Goal: Navigation & Orientation: Find specific page/section

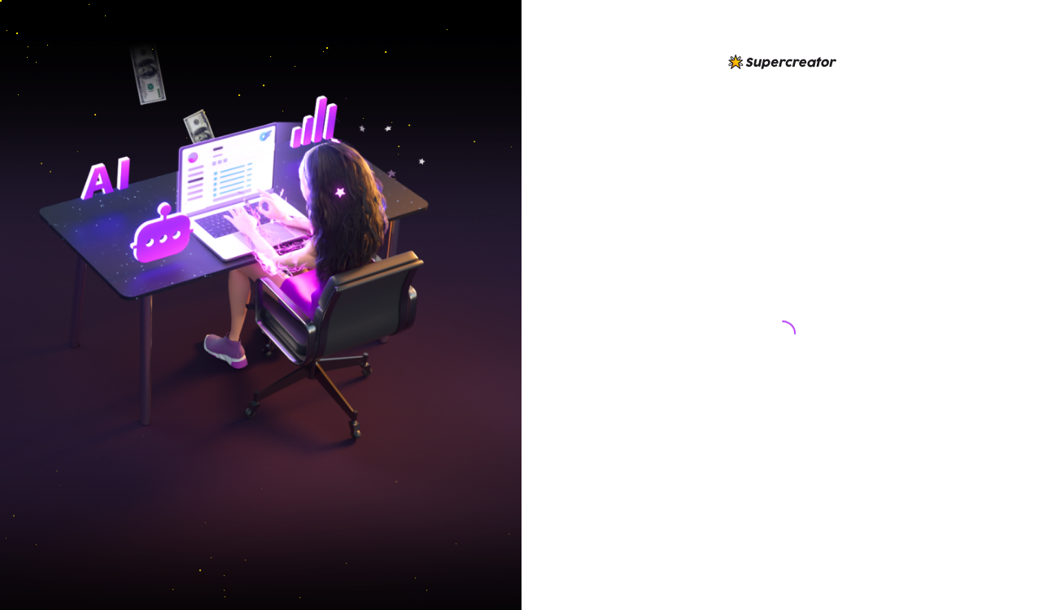
click at [932, 90] on div at bounding box center [782, 318] width 363 height 532
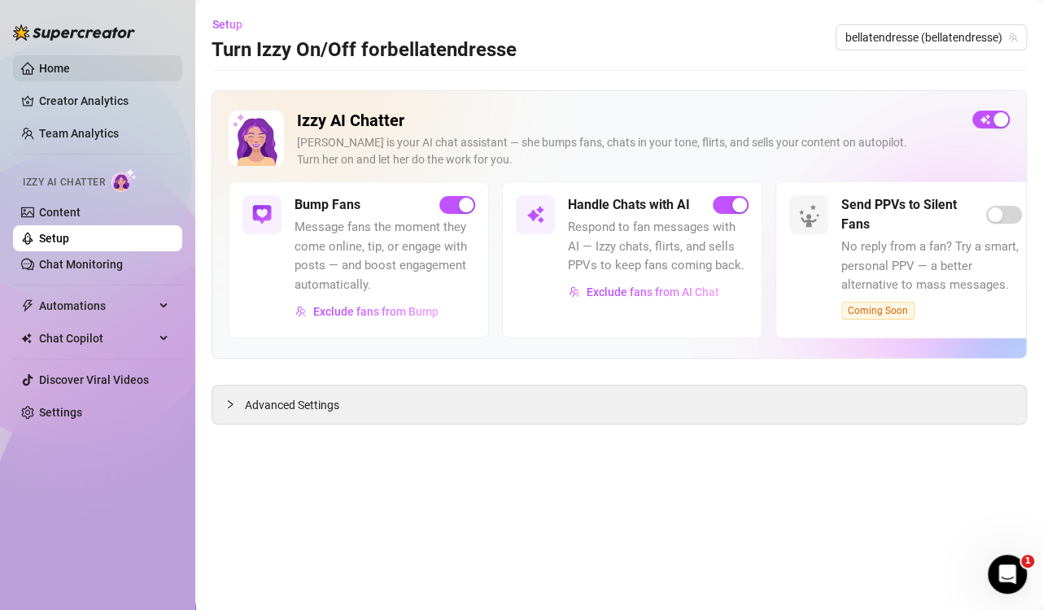
click at [46, 72] on link "Home" at bounding box center [54, 68] width 31 height 13
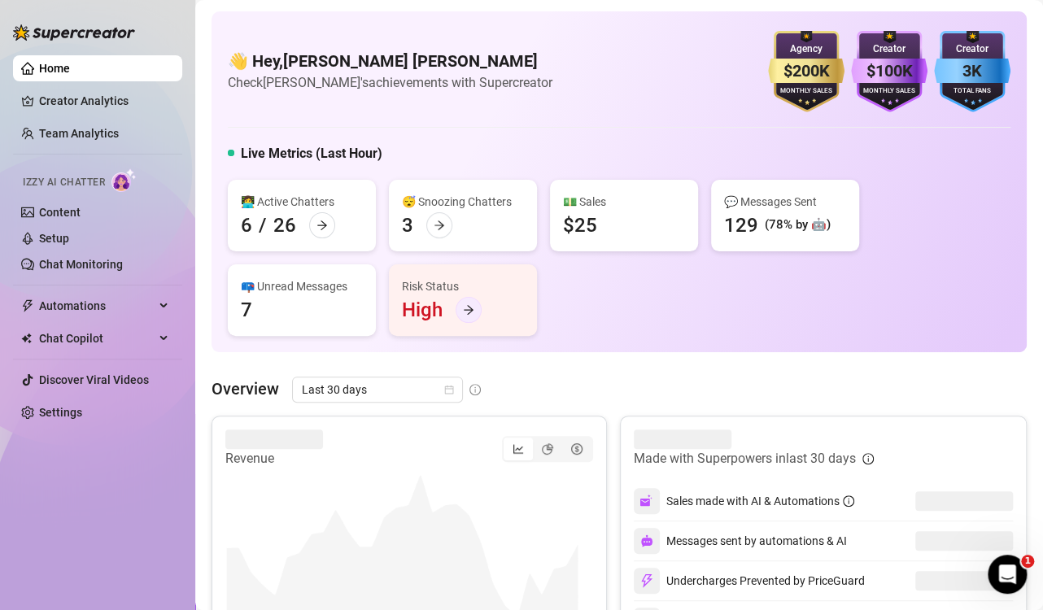
click at [465, 312] on icon "arrow-right" at bounding box center [468, 309] width 11 height 11
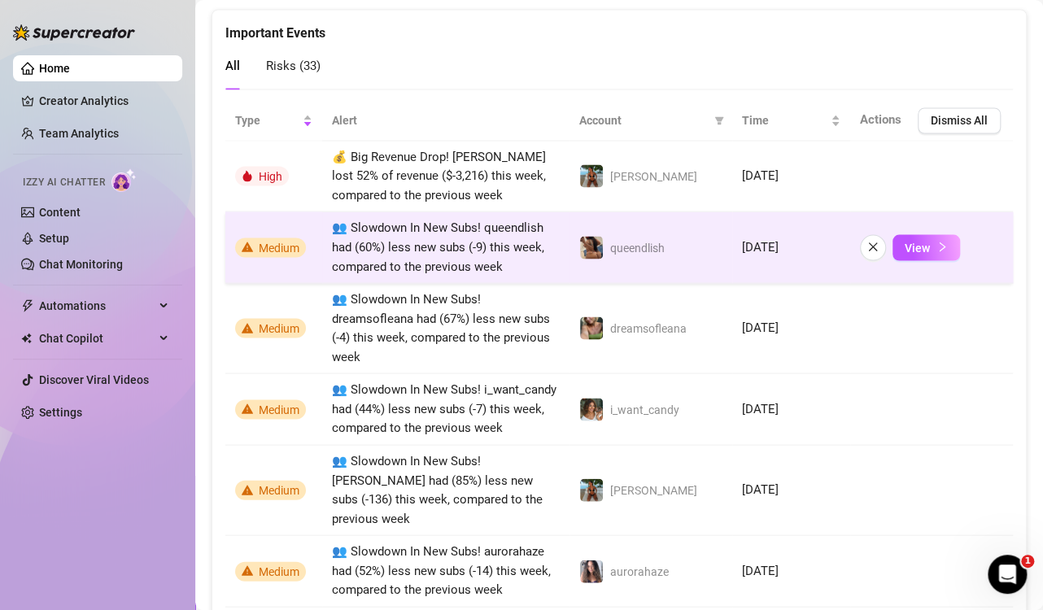
scroll to position [1184, 0]
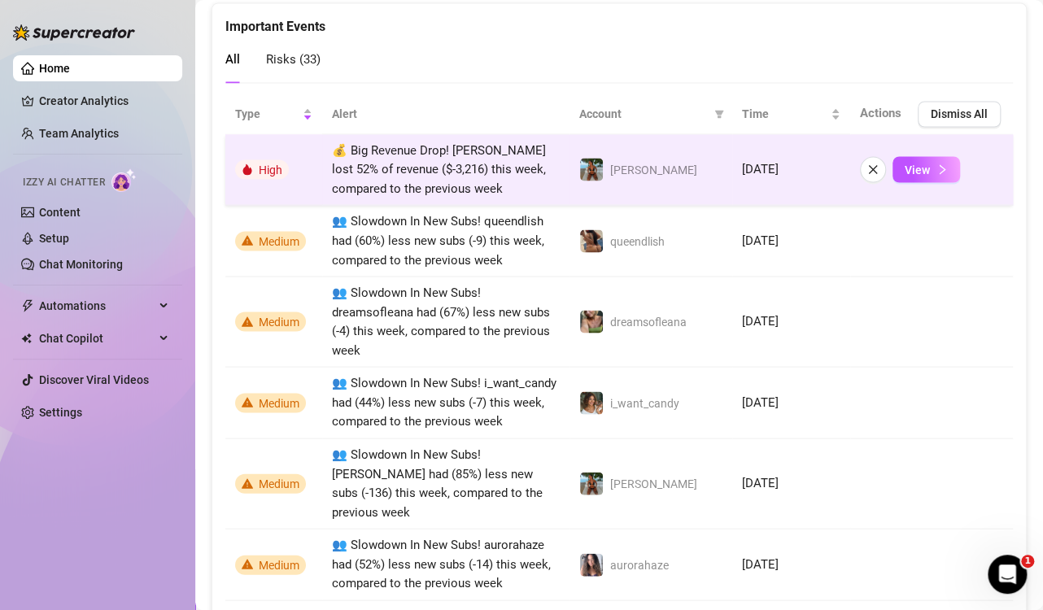
click at [491, 164] on span "💰 Big Revenue Drop! [PERSON_NAME] lost 52% of revenue ($-3,216) this week, comp…" at bounding box center [439, 168] width 214 height 53
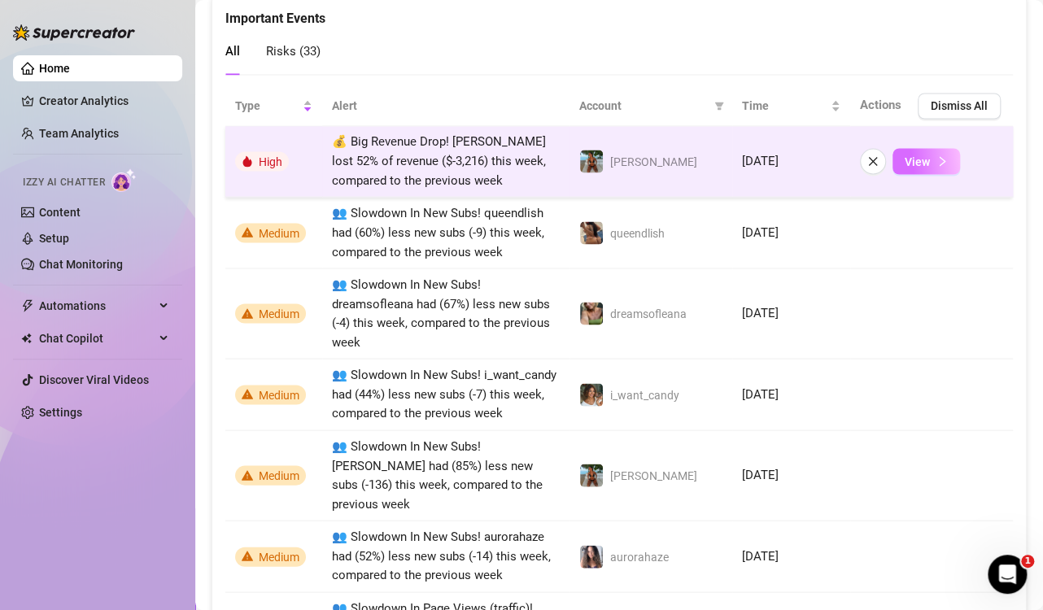
scroll to position [1137, 0]
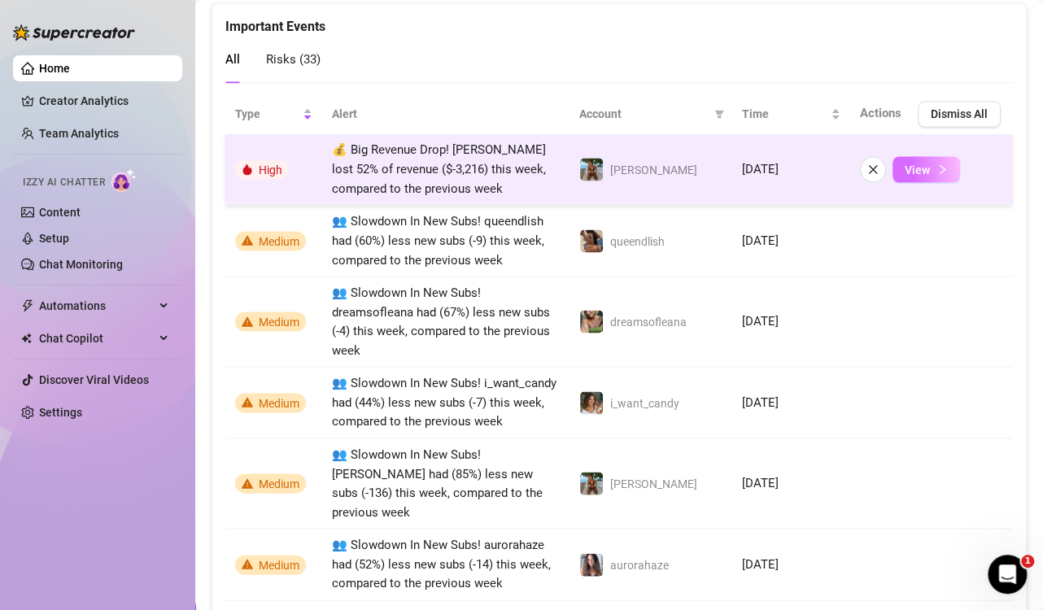
click at [915, 169] on span "View" at bounding box center [917, 169] width 25 height 13
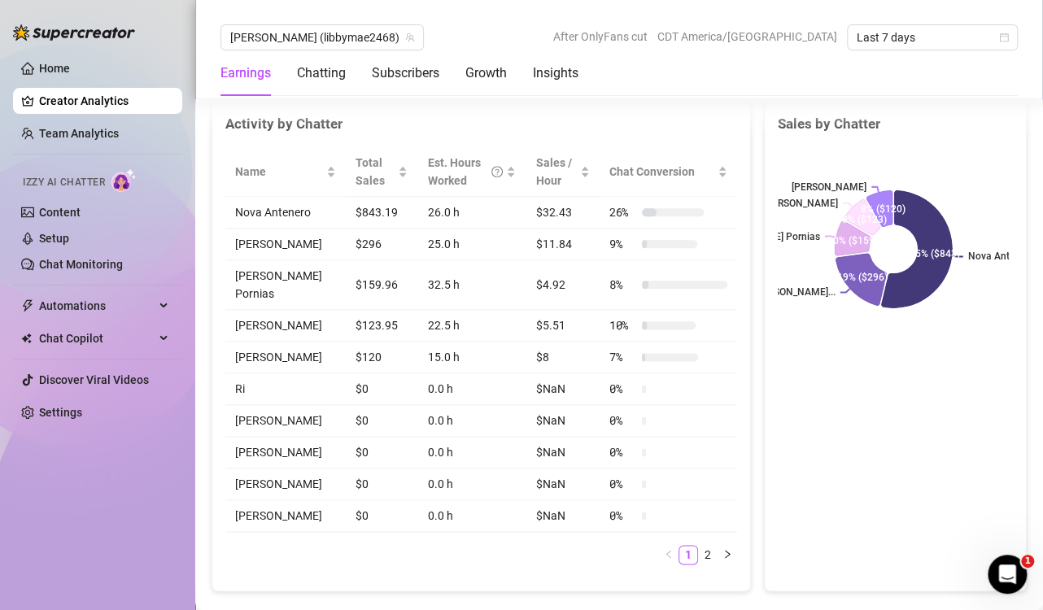
scroll to position [649, 0]
drag, startPoint x: 949, startPoint y: 449, endPoint x: 975, endPoint y: 421, distance: 39.1
click at [949, 449] on div "Sales by Chatter Nova Antenero [PERSON_NAME]... [PERSON_NAME] Pornias [PERSON_N…" at bounding box center [895, 346] width 263 height 492
click at [870, 417] on div "Sales by Chatter Nova Antenero [PERSON_NAME]... [PERSON_NAME] Pornias [PERSON_N…" at bounding box center [895, 346] width 263 height 492
click at [923, 430] on div "Sales by Chatter Nova Antenero [PERSON_NAME]... [PERSON_NAME] Pornias [PERSON_N…" at bounding box center [895, 346] width 263 height 492
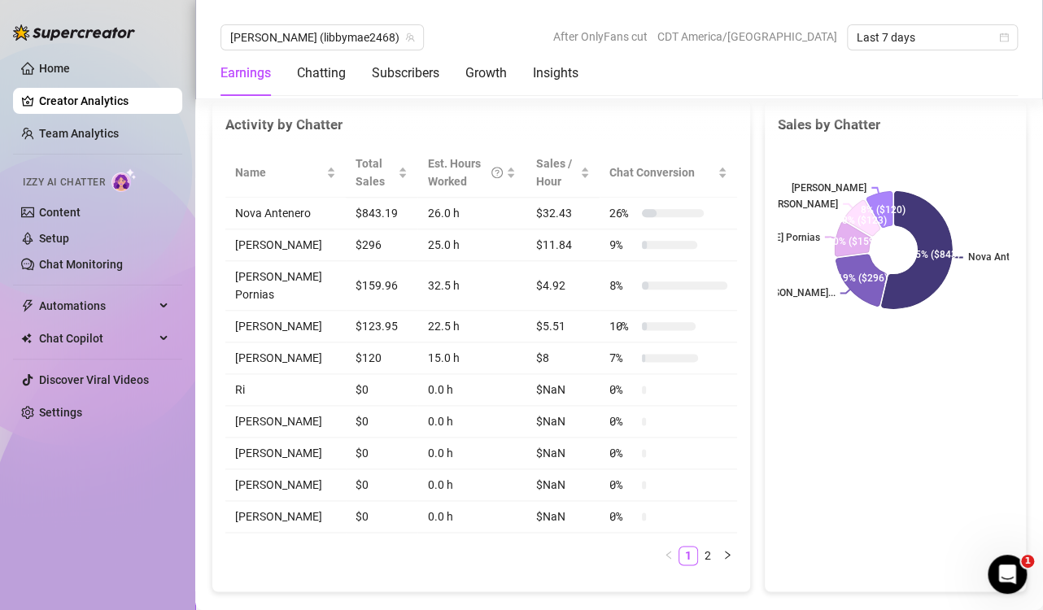
drag, startPoint x: 891, startPoint y: 357, endPoint x: 901, endPoint y: 351, distance: 12.0
click at [890, 357] on div "Nova Antenero [PERSON_NAME]... [PERSON_NAME] Pornias [PERSON_NAME] 55% ($843) 1…" at bounding box center [895, 249] width 261 height 229
click at [914, 279] on icon at bounding box center [919, 249] width 78 height 129
click at [914, 279] on icon at bounding box center [918, 250] width 78 height 130
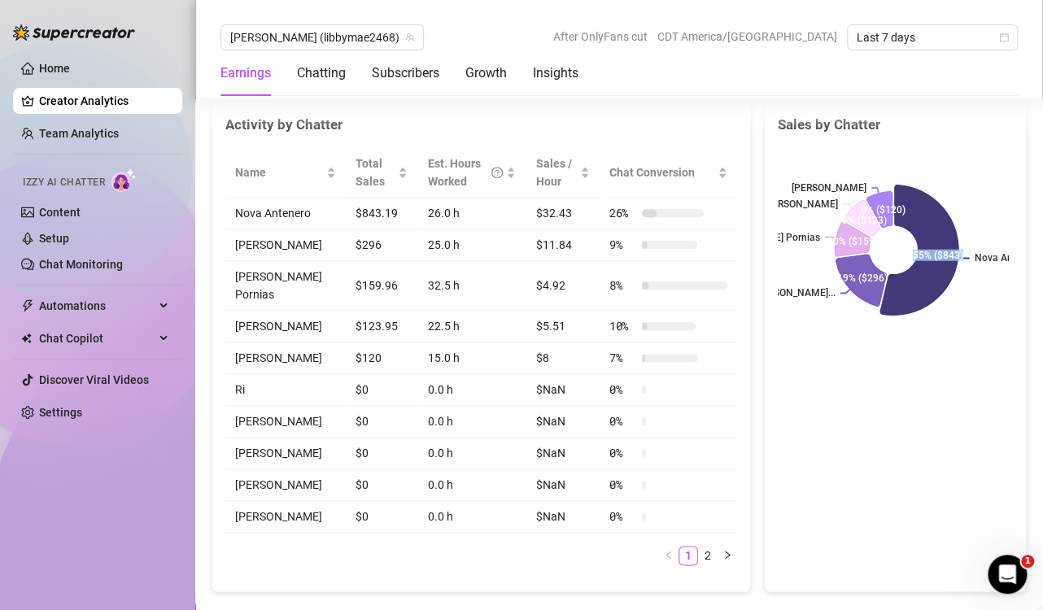
click at [914, 279] on icon at bounding box center [918, 250] width 78 height 130
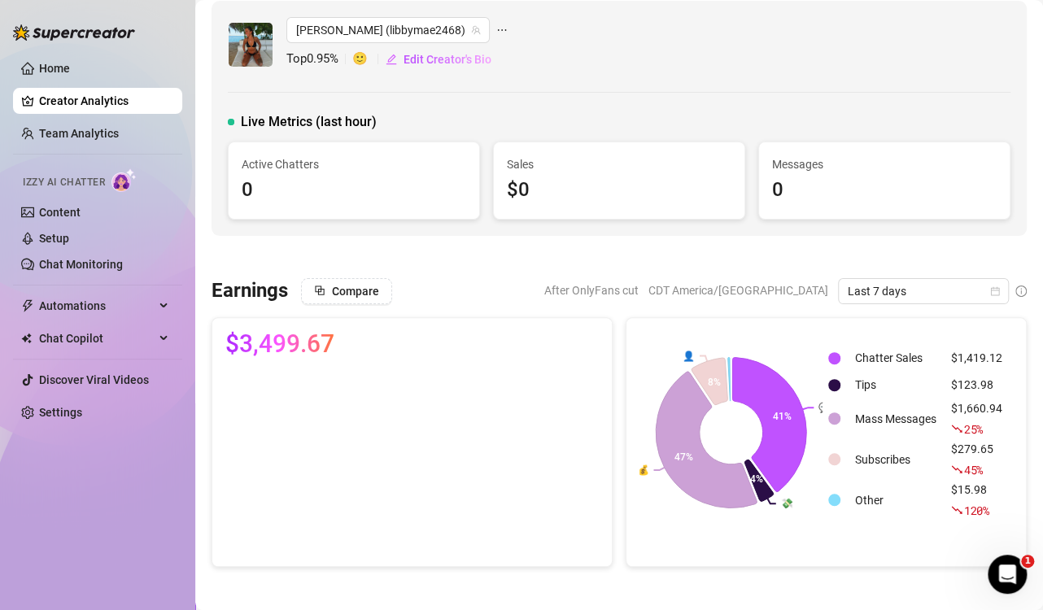
scroll to position [0, 0]
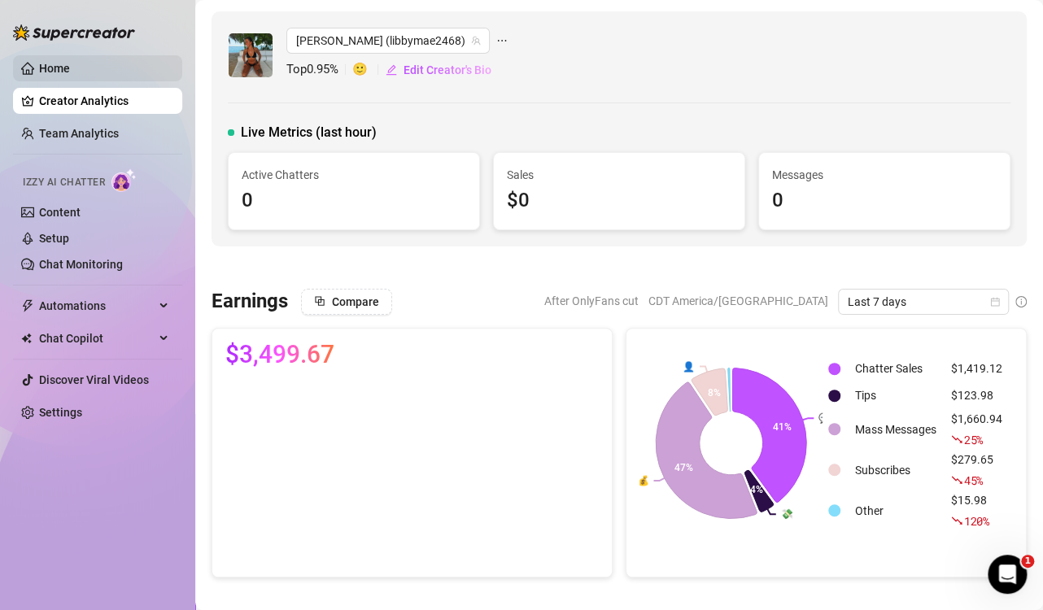
click at [53, 69] on link "Home" at bounding box center [54, 68] width 31 height 13
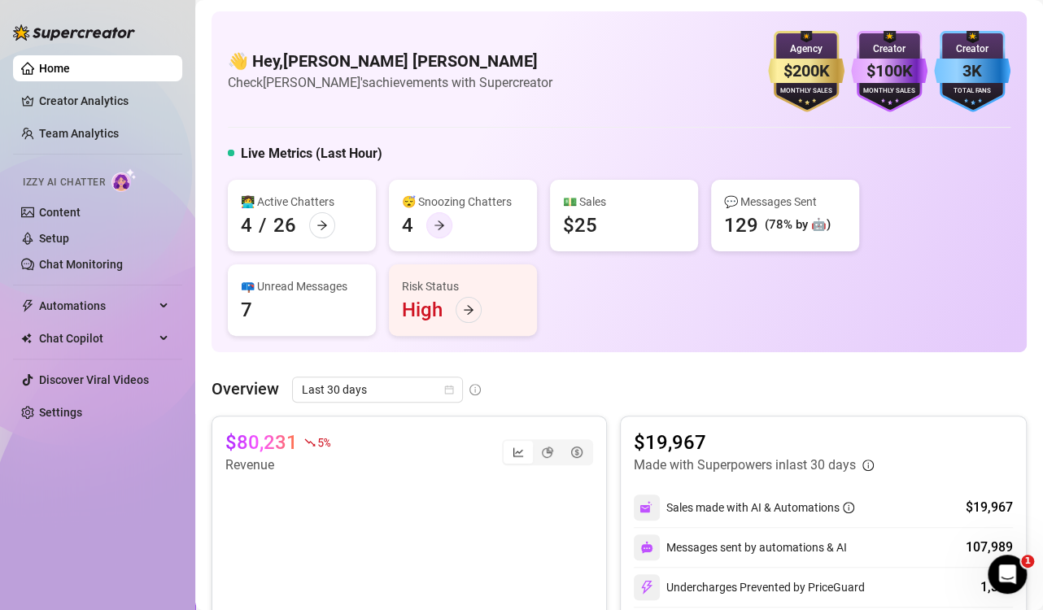
click at [446, 229] on div at bounding box center [439, 225] width 26 height 26
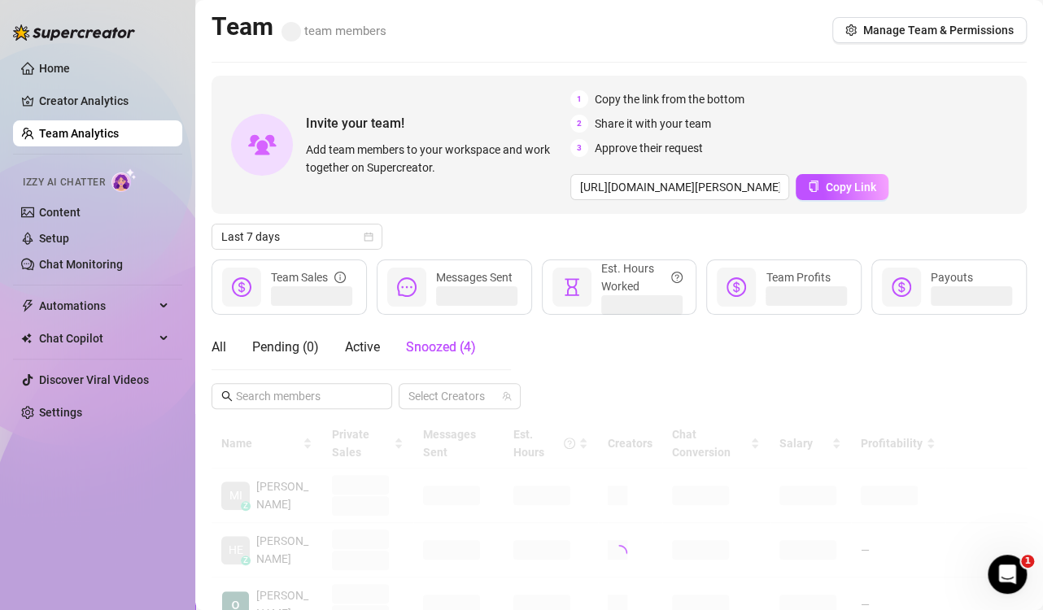
drag, startPoint x: 446, startPoint y: 229, endPoint x: 435, endPoint y: 226, distance: 10.9
click at [435, 226] on div "Last 7 days" at bounding box center [619, 237] width 815 height 26
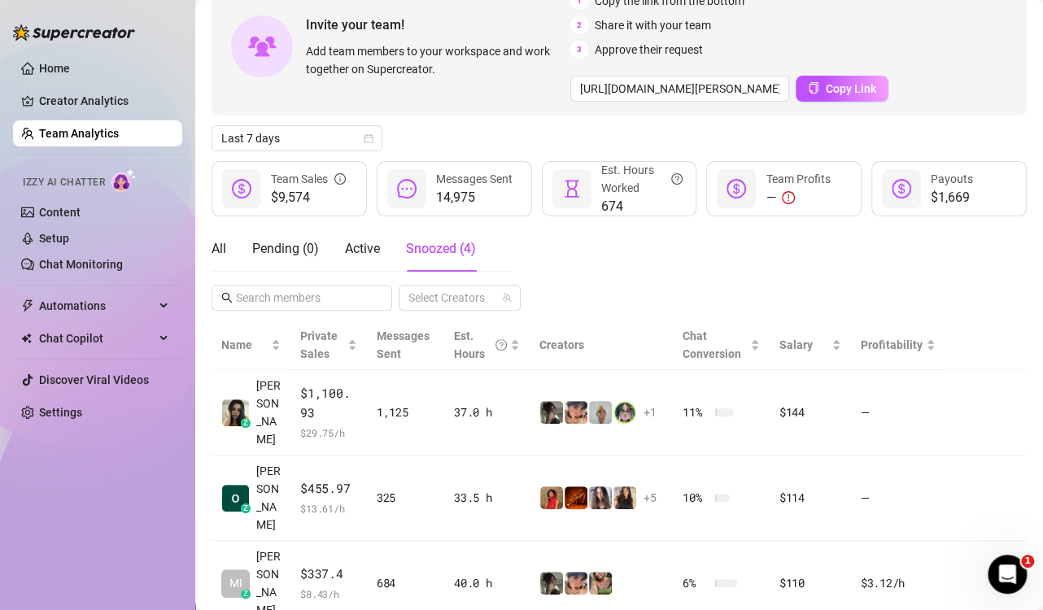
scroll to position [163, 0]
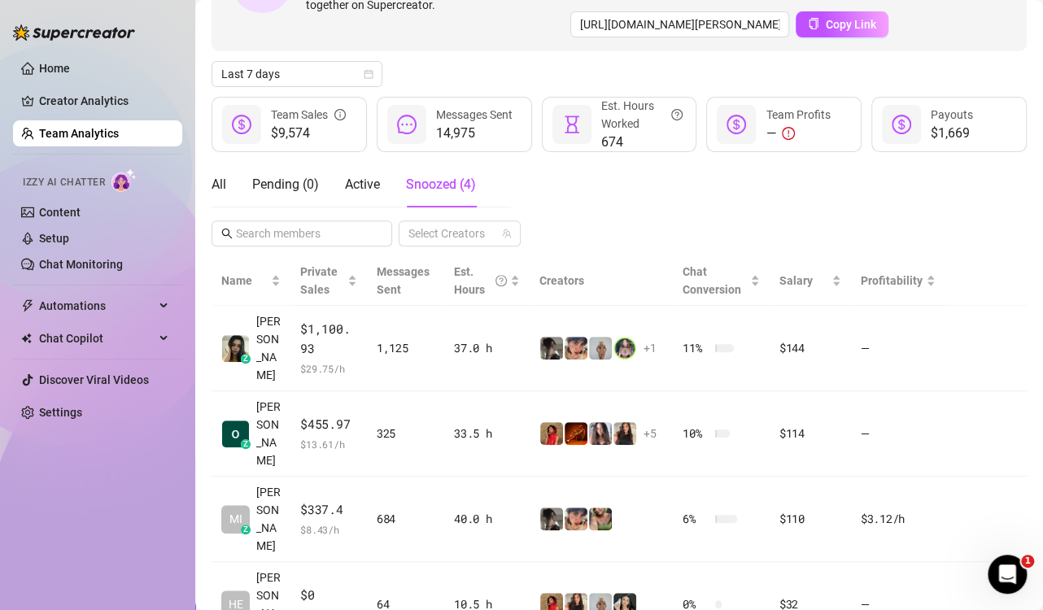
click at [140, 458] on div "Home Creator Analytics Team Analytics Izzy AI Chatter Content Setup Chat Monito…" at bounding box center [97, 297] width 169 height 595
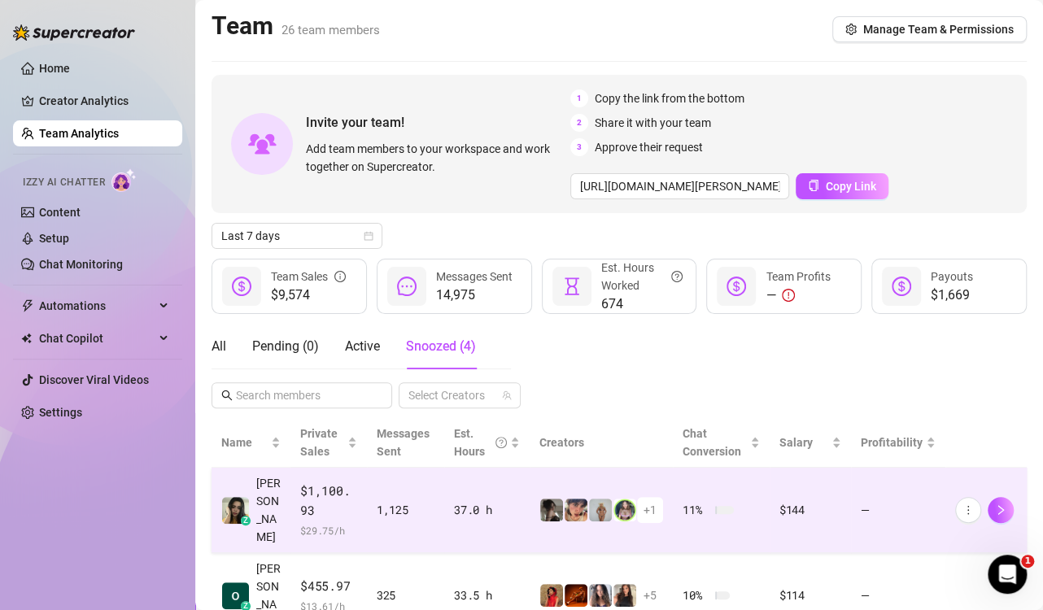
scroll to position [0, 0]
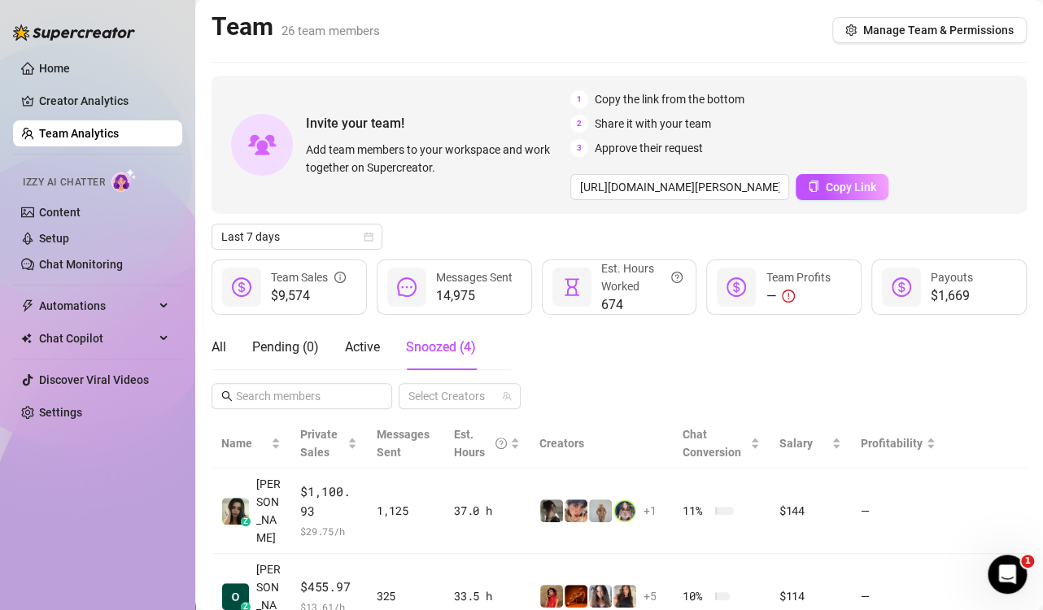
click at [206, 349] on main "Team 26 team members Manage Team & Permissions Invite your team! Add team membe…" at bounding box center [619, 429] width 848 height 859
click at [220, 346] on div "All" at bounding box center [219, 348] width 15 height 20
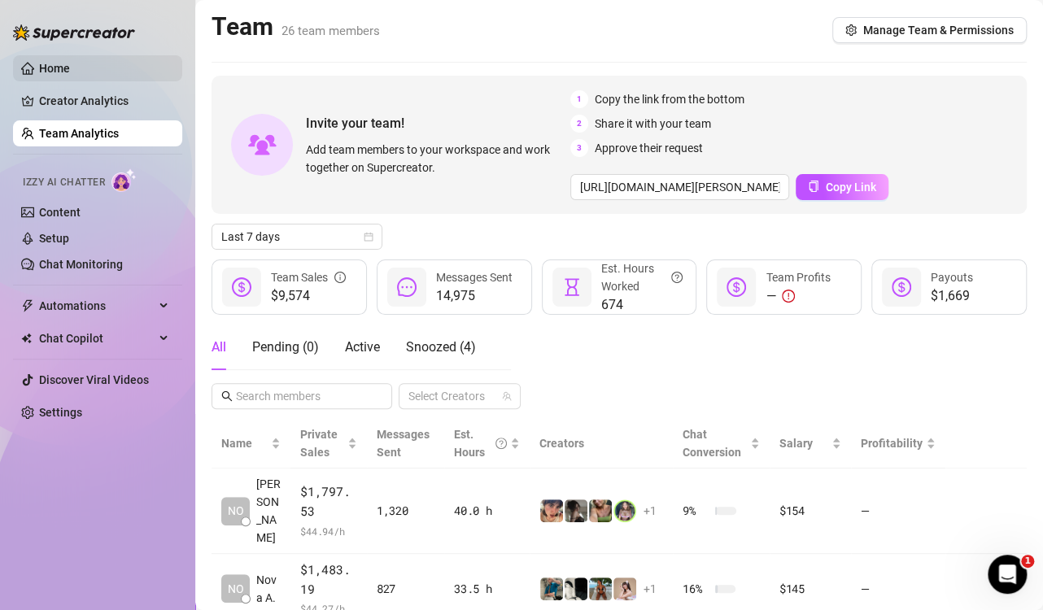
click at [50, 71] on link "Home" at bounding box center [54, 68] width 31 height 13
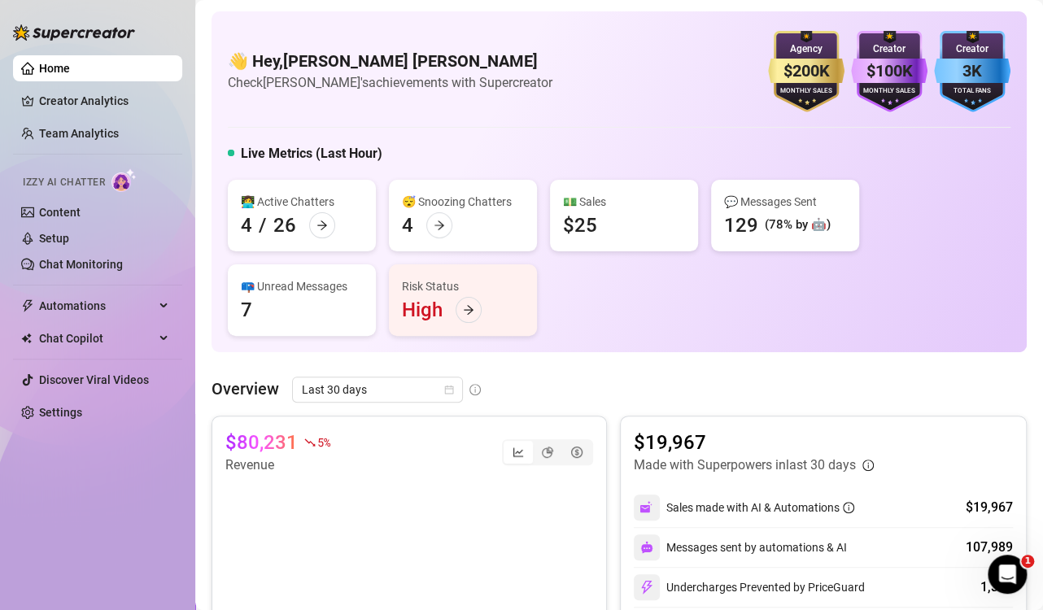
click at [616, 319] on div "👩‍💻 Active Chatters 4 / 26 😴 Snoozing Chatters 4 💵 Sales $25 💬 Messages Sent 12…" at bounding box center [619, 258] width 783 height 156
click at [822, 281] on div "👩‍💻 Active Chatters 4 / 26 😴 Snoozing Chatters 4 💵 Sales $25 💬 Messages Sent 12…" at bounding box center [619, 258] width 783 height 156
click at [920, 325] on div "👩‍💻 Active Chatters 4 / 26 😴 Snoozing Chatters 4 💵 Sales $25 💬 Messages Sent 12…" at bounding box center [619, 258] width 783 height 156
click at [284, 289] on div "📪 Unread Messages" at bounding box center [302, 286] width 122 height 18
click at [302, 286] on div "📪 Unread Messages" at bounding box center [302, 286] width 122 height 18
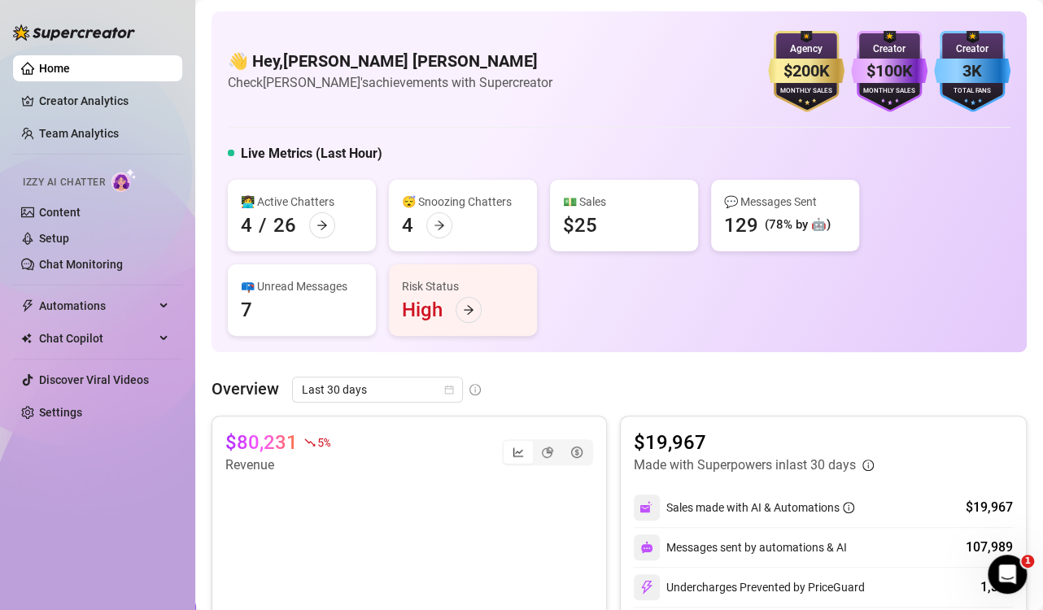
click at [260, 313] on div "📪 Unread Messages 7" at bounding box center [302, 300] width 148 height 72
click at [699, 300] on div "👩‍💻 Active Chatters 4 / 26 😴 Snoozing Chatters 2 💵 Sales $0 💬 Messages Sent 126…" at bounding box center [619, 258] width 783 height 156
click at [716, 305] on div "👩‍💻 Active Chatters 4 / 26 😴 Snoozing Chatters 2 💵 Sales $0 💬 Messages Sent 126…" at bounding box center [619, 258] width 783 height 156
click at [119, 504] on div "Home Creator Analytics Team Analytics Izzy AI Chatter Content Setup Chat Monito…" at bounding box center [97, 297] width 169 height 595
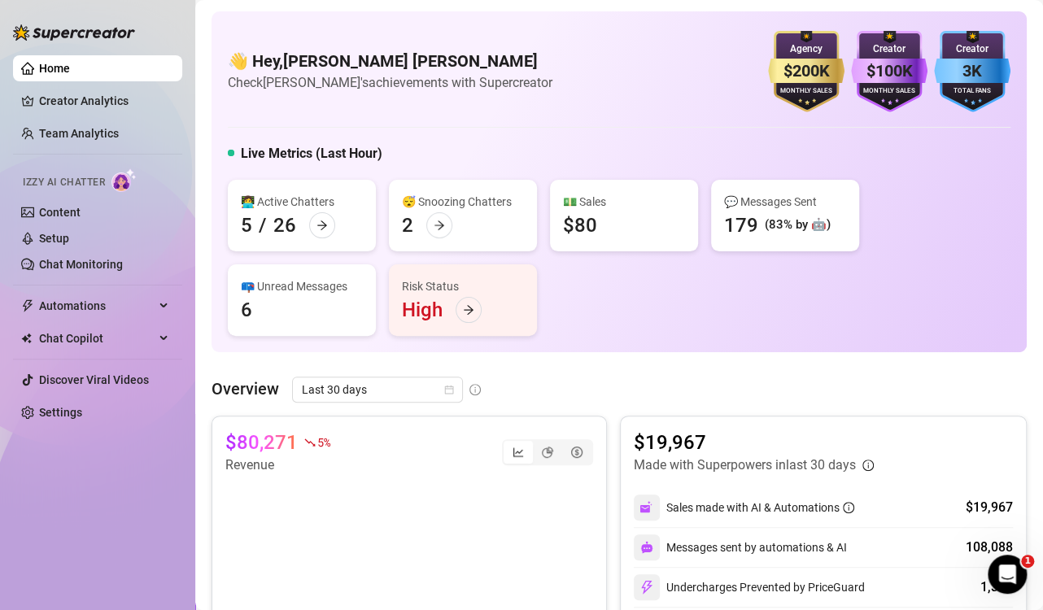
click at [146, 467] on div "Home Creator Analytics Team Analytics Izzy AI Chatter Content Setup Chat Monito…" at bounding box center [97, 297] width 169 height 595
